Goal: Information Seeking & Learning: Learn about a topic

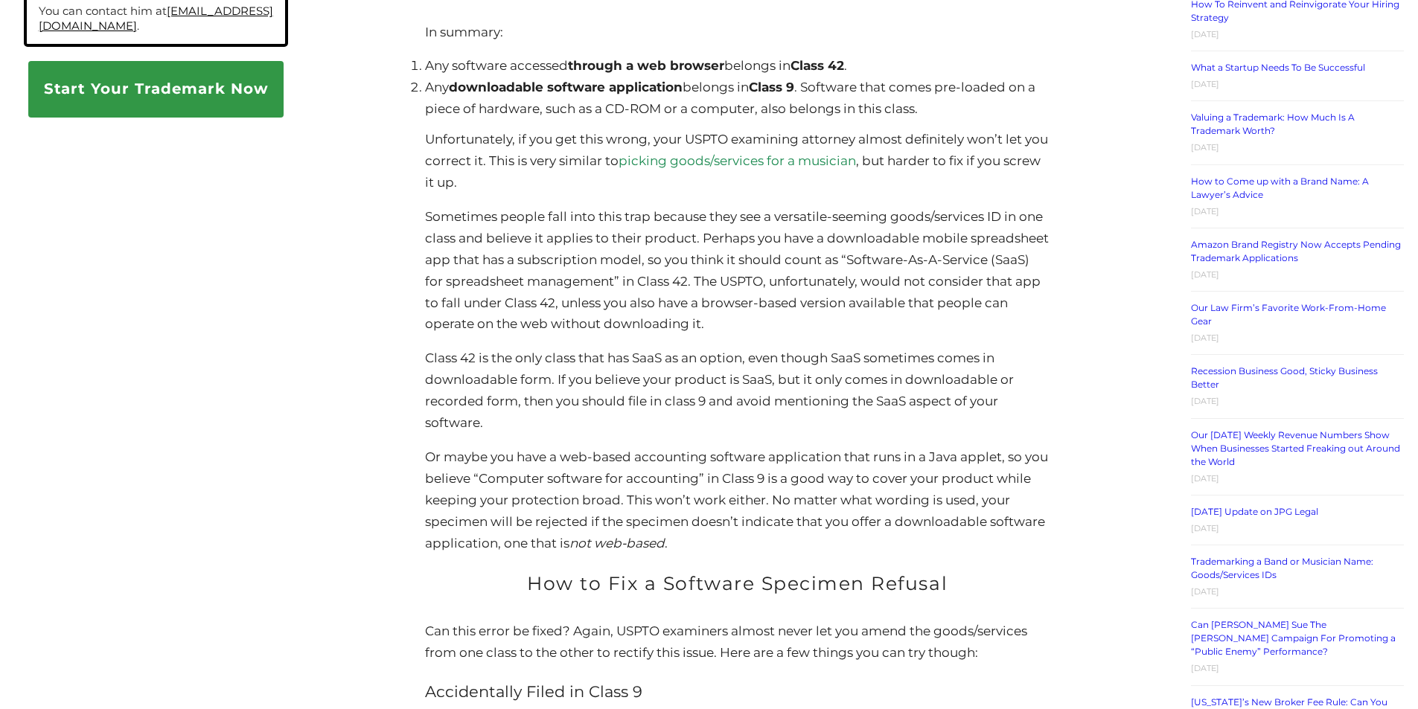
scroll to position [1414, 0]
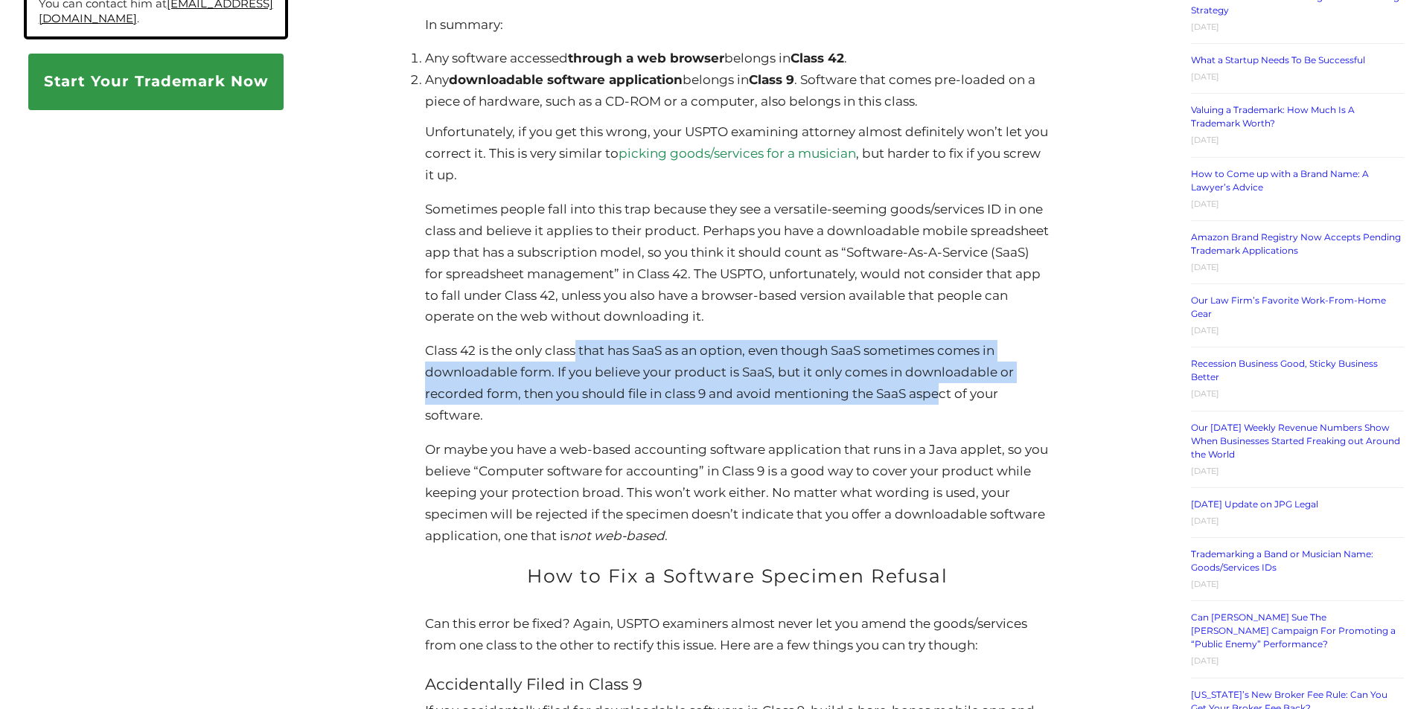
drag, startPoint x: 579, startPoint y: 358, endPoint x: 943, endPoint y: 406, distance: 367.2
click at [943, 406] on p "Class 42 is the only class that has SaaS as an option, even though SaaS sometim…" at bounding box center [737, 383] width 624 height 86
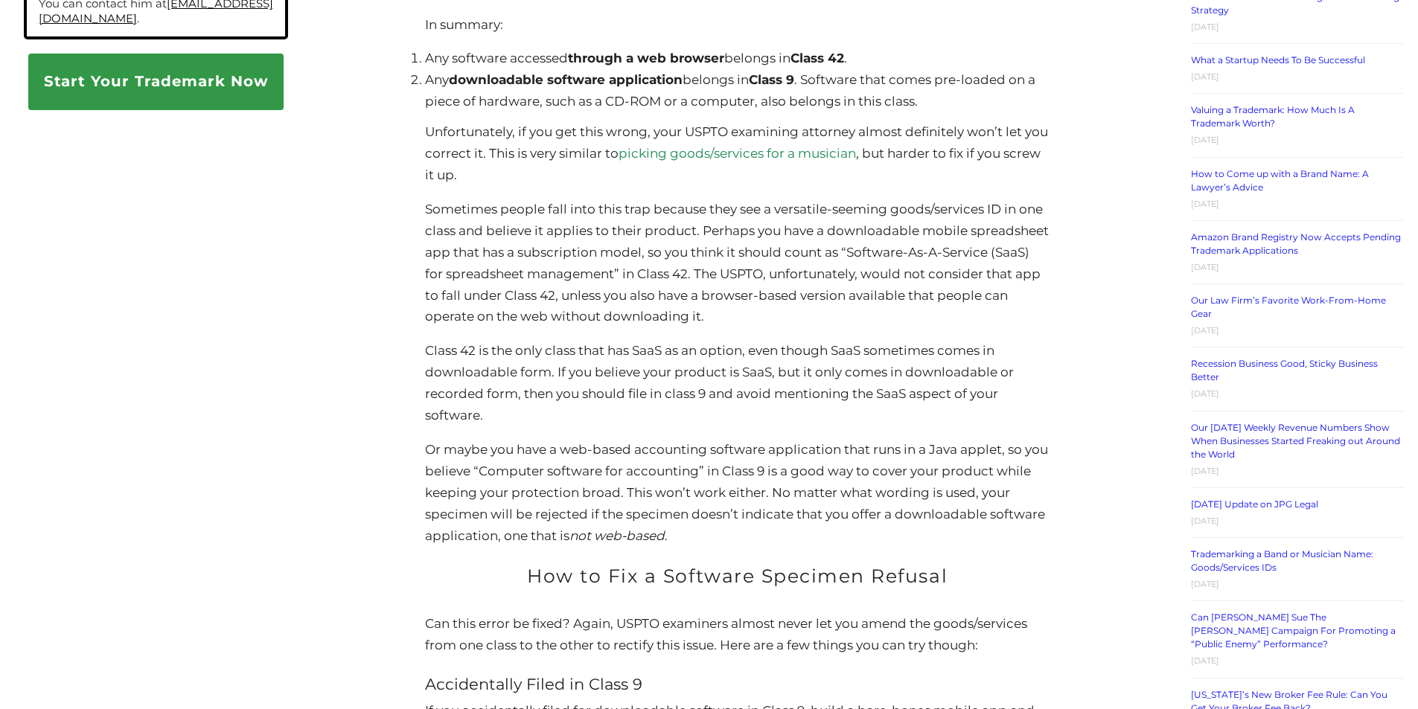
click at [815, 418] on p "Class 42 is the only class that has SaaS as an option, even though SaaS sometim…" at bounding box center [737, 383] width 624 height 86
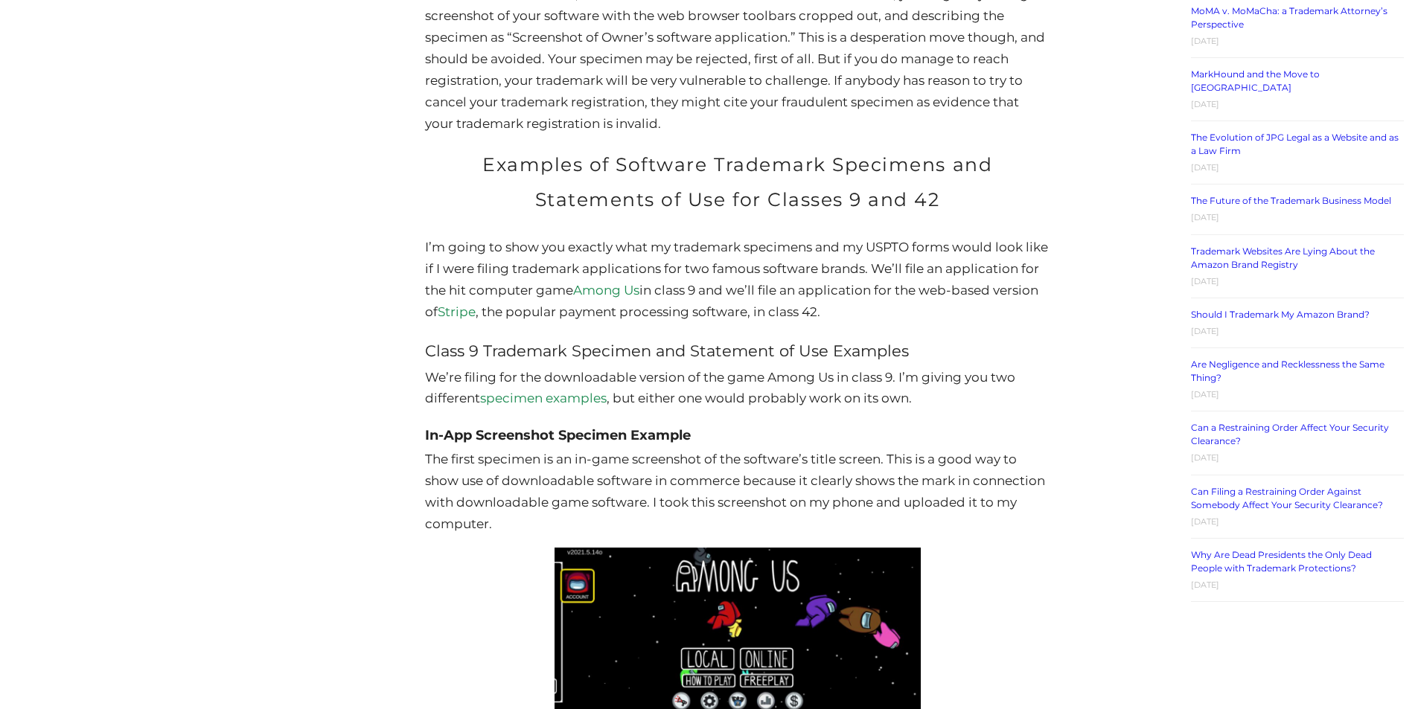
scroll to position [2605, 0]
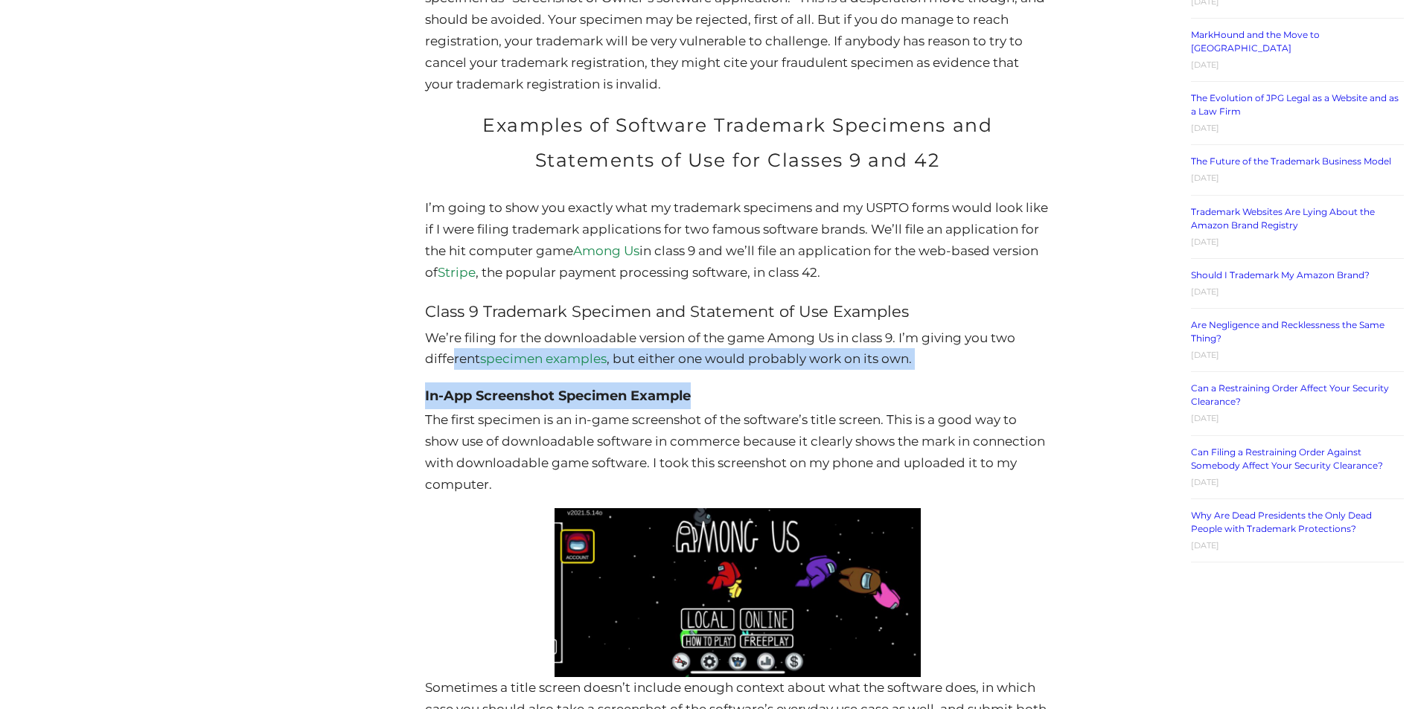
drag, startPoint x: 451, startPoint y: 351, endPoint x: 860, endPoint y: 382, distance: 409.8
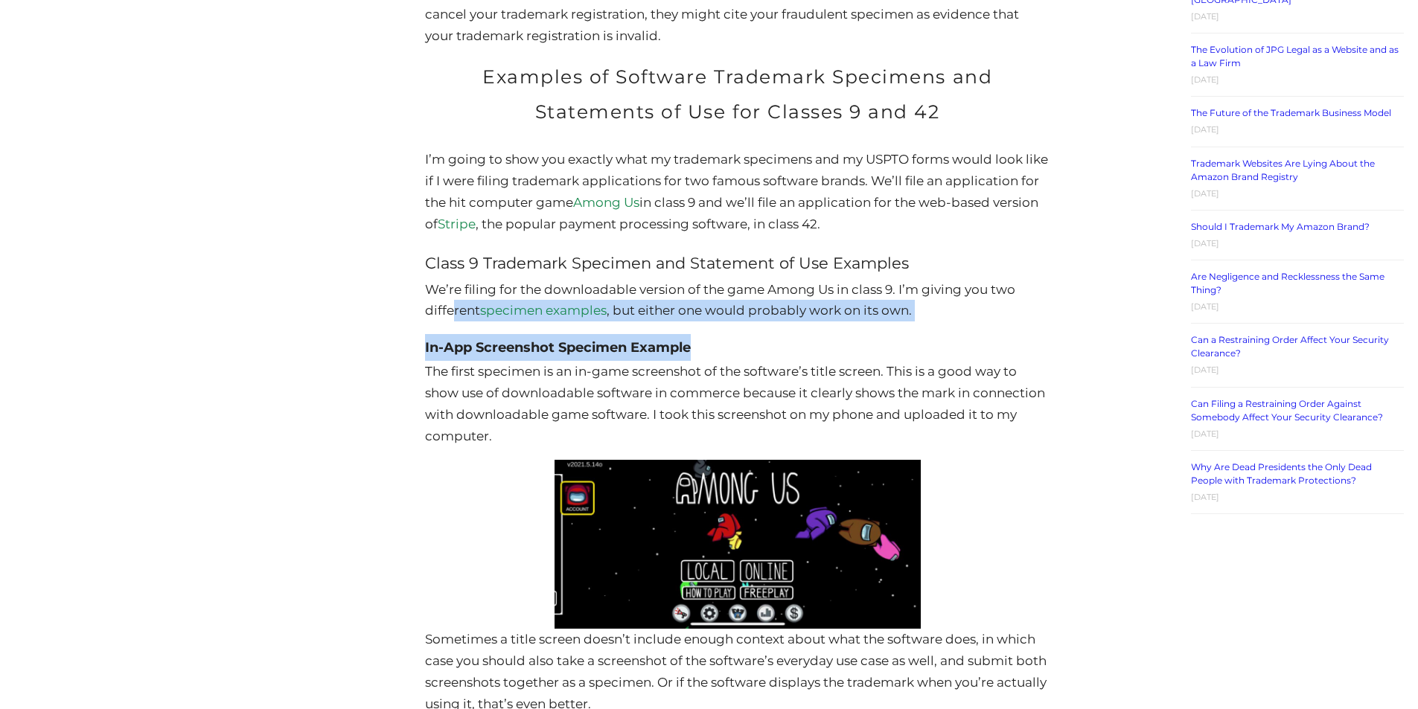
scroll to position [2754, 0]
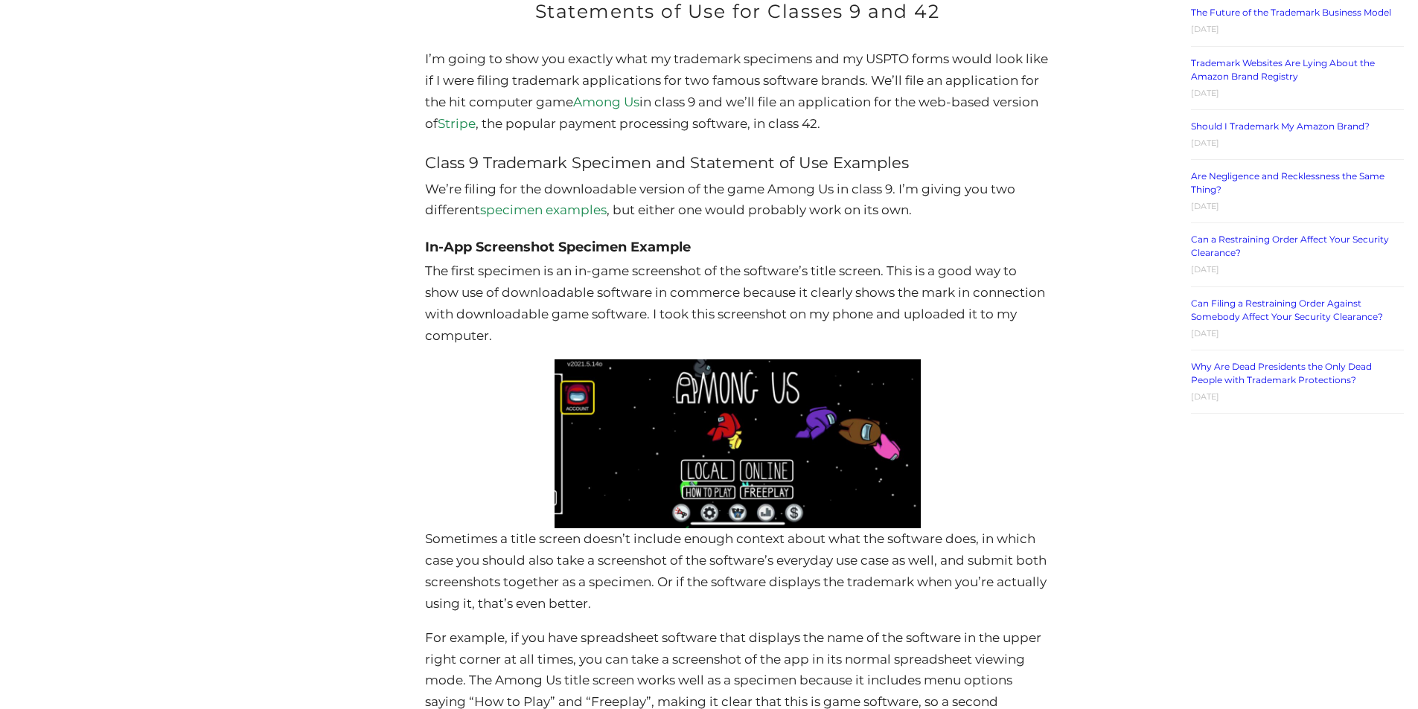
click at [448, 270] on p "The first specimen is an in-game screenshot of the software’s title screen. Thi…" at bounding box center [737, 304] width 624 height 86
drag, startPoint x: 426, startPoint y: 255, endPoint x: 725, endPoint y: 344, distance: 312.1
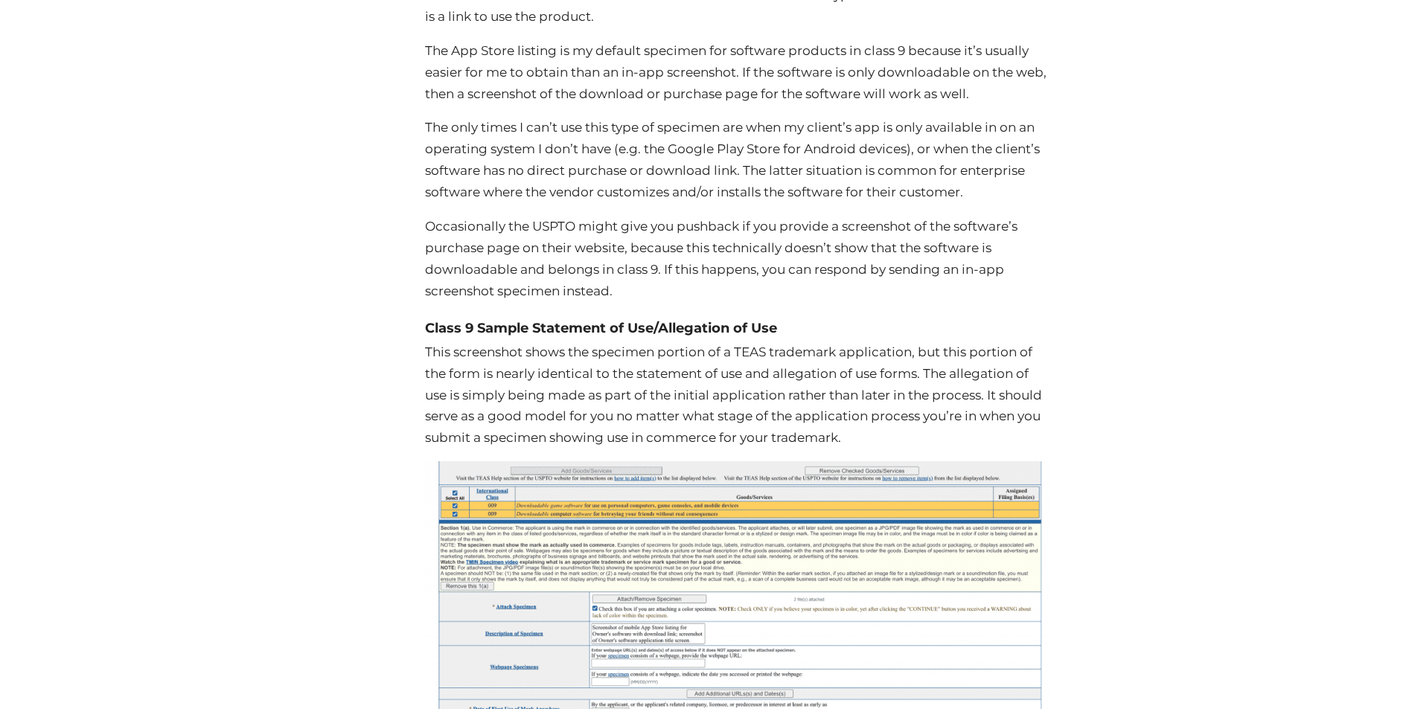
scroll to position [4094, 0]
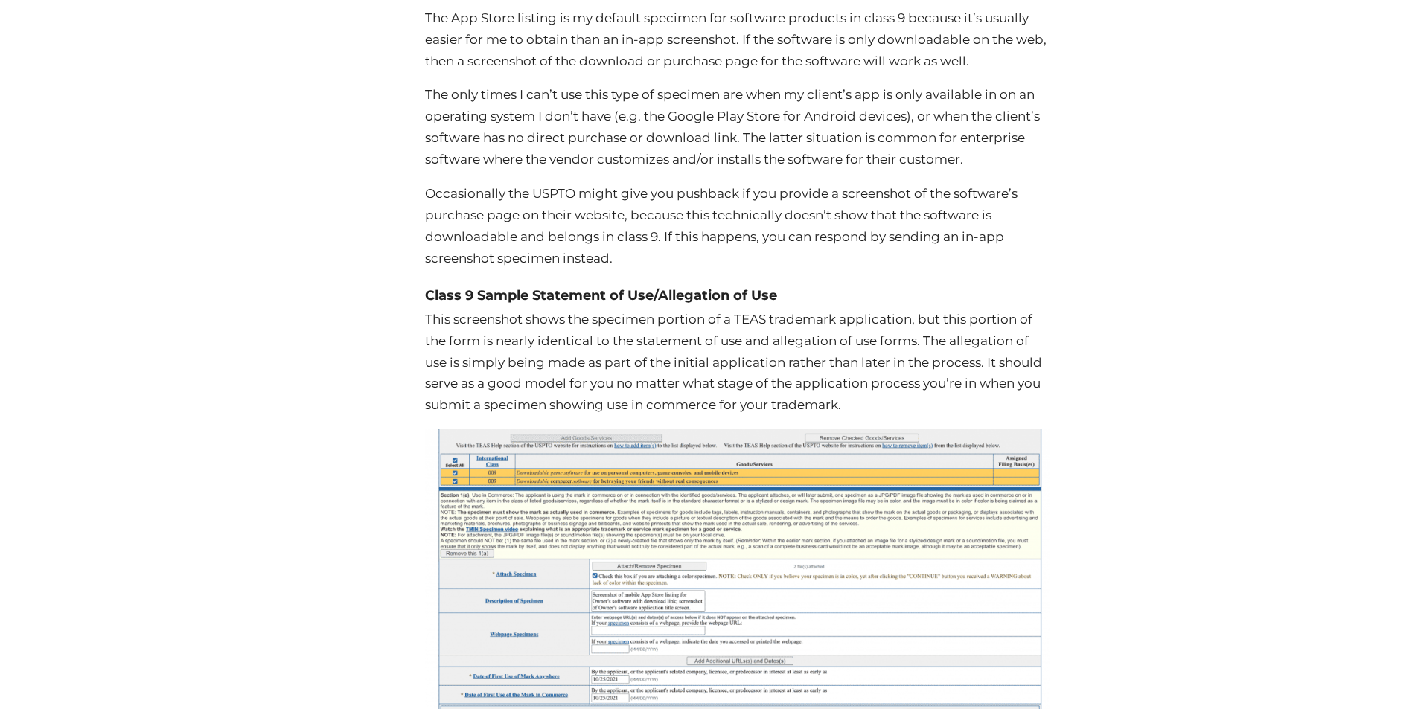
click at [580, 323] on p "This screenshot shows the specimen portion of a TEAS trademark application, but…" at bounding box center [737, 363] width 624 height 108
drag, startPoint x: 430, startPoint y: 297, endPoint x: 881, endPoint y: 412, distance: 465.6
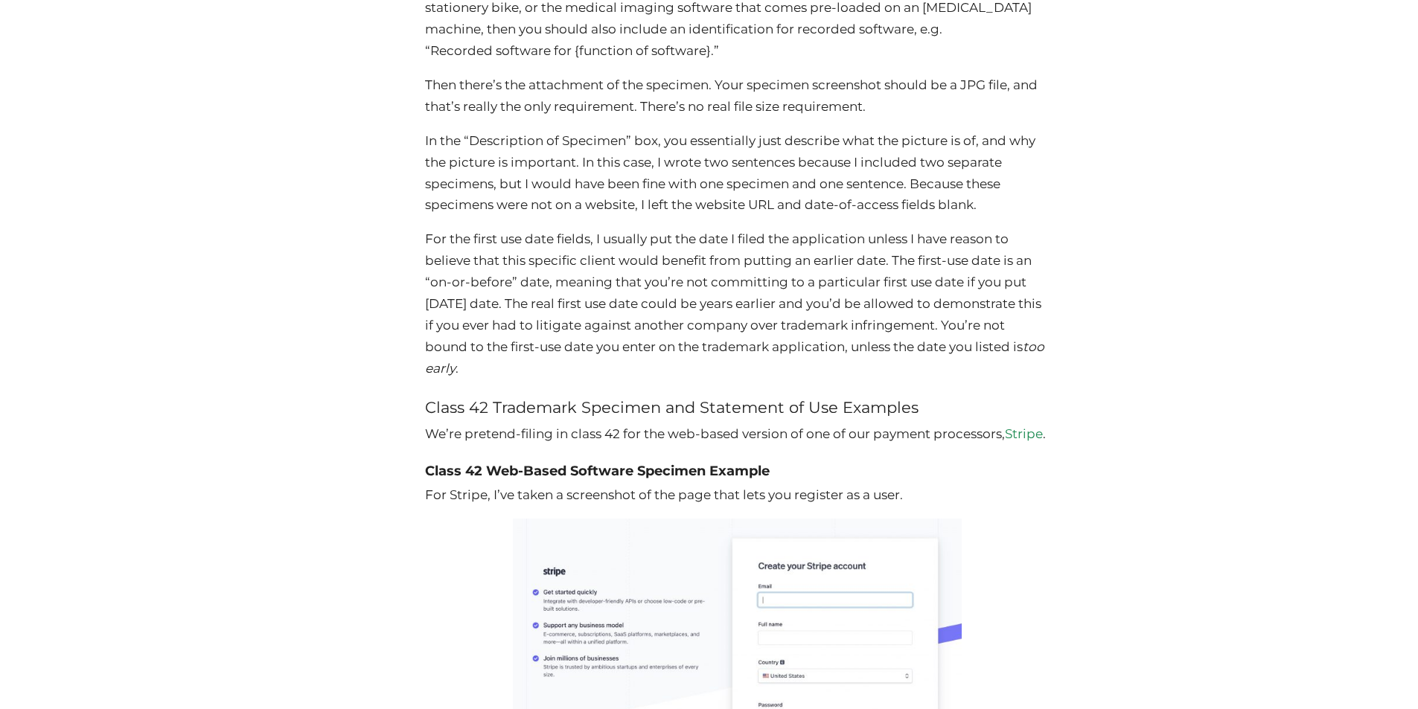
scroll to position [5136, 0]
